Goal: Navigation & Orientation: Find specific page/section

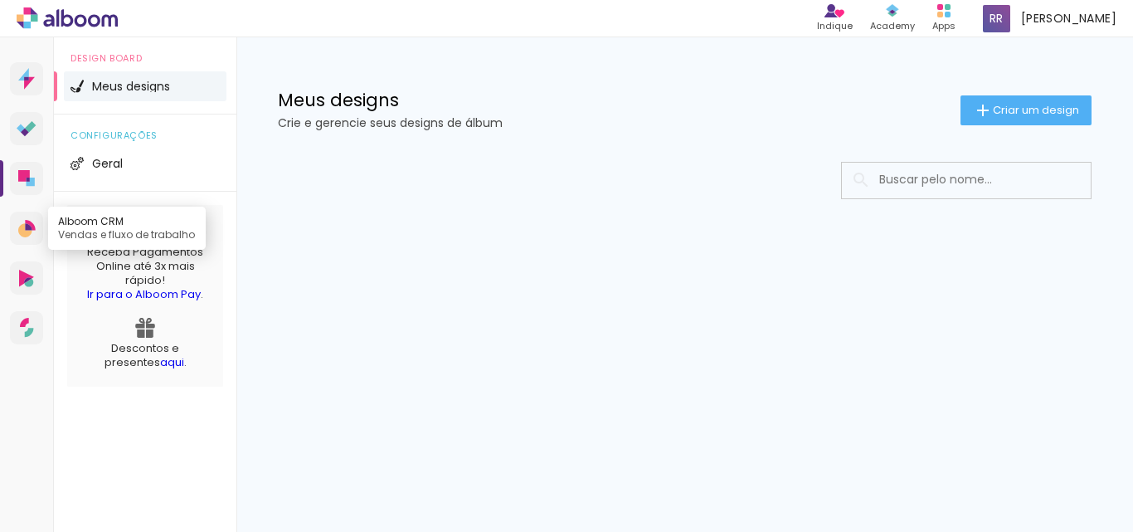
click at [30, 237] on link "Alboom CRM Vendas e fluxo de trabalho" at bounding box center [26, 228] width 33 height 33
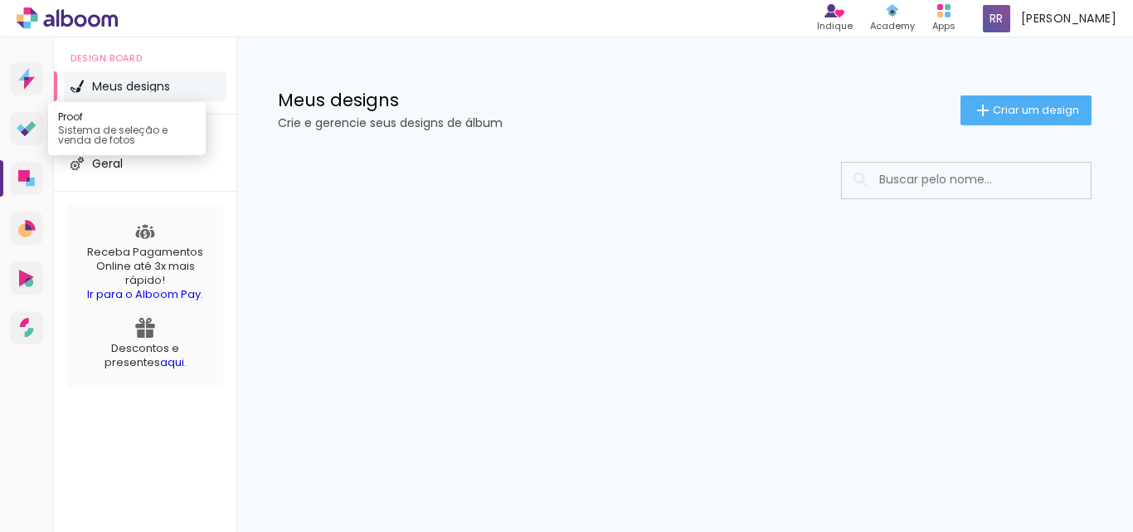
click at [27, 125] on icon at bounding box center [30, 126] width 11 height 11
